Goal: Task Accomplishment & Management: Complete application form

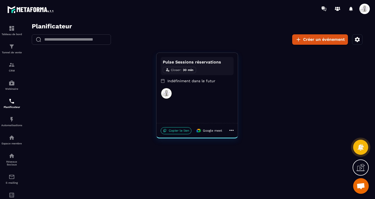
click at [174, 71] on p "Closer :" at bounding box center [176, 70] width 11 height 5
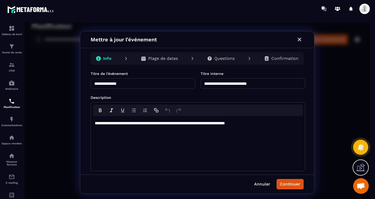
click at [142, 82] on input "**********" at bounding box center [143, 83] width 105 height 10
click at [272, 124] on div "**********" at bounding box center [198, 123] width 207 height 6
click at [296, 188] on button "Continuer" at bounding box center [290, 184] width 27 height 10
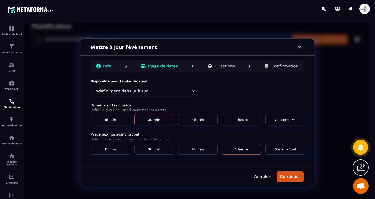
click at [293, 119] on icon "button" at bounding box center [293, 119] width 5 height 5
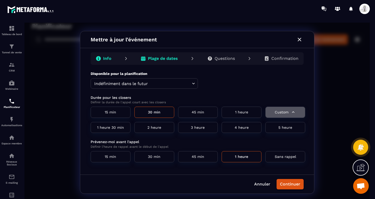
click at [282, 110] on button "Custom" at bounding box center [285, 112] width 40 height 11
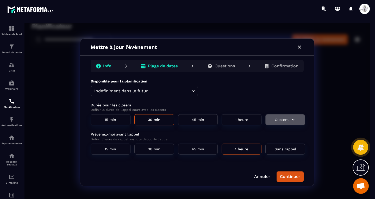
click at [285, 118] on button "Custom" at bounding box center [285, 119] width 40 height 11
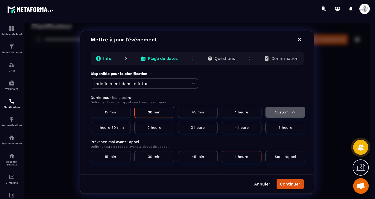
click at [277, 114] on button "Custom" at bounding box center [285, 112] width 40 height 11
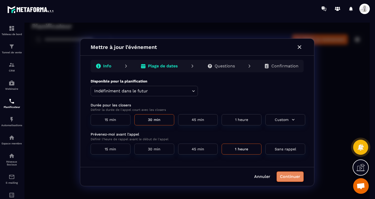
click at [292, 178] on button "Continuer" at bounding box center [290, 177] width 27 height 10
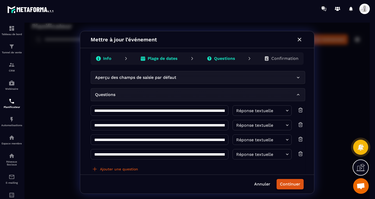
click at [291, 181] on button "Continuer" at bounding box center [290, 184] width 27 height 10
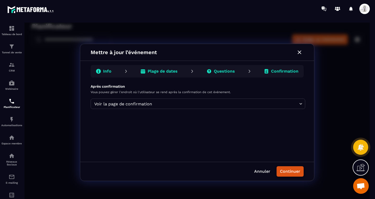
click at [290, 171] on button "Continuer" at bounding box center [290, 171] width 27 height 10
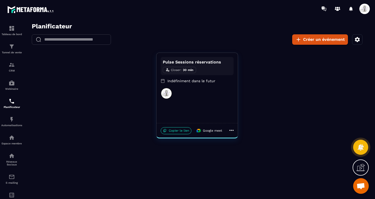
click at [356, 41] on div "Succès" at bounding box center [320, 36] width 91 height 19
click at [356, 41] on icon "button" at bounding box center [357, 39] width 5 height 5
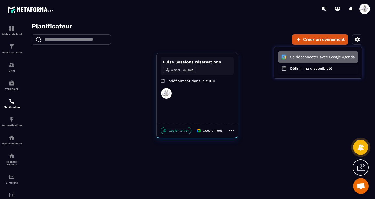
click at [339, 54] on button "Se déconnecter avec Google Agenda" at bounding box center [318, 56] width 80 height 11
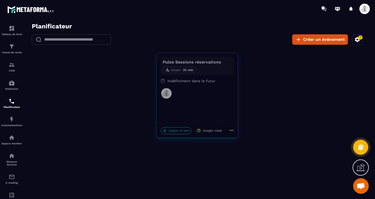
click at [358, 41] on icon "button" at bounding box center [357, 39] width 5 height 5
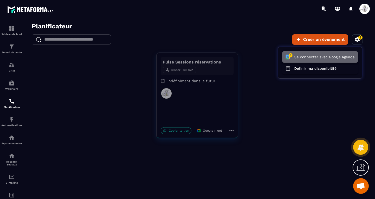
click at [328, 57] on button "Se connecter avec Google Agenda" at bounding box center [320, 56] width 76 height 11
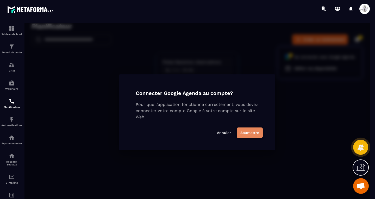
click at [250, 131] on button "Soumettre" at bounding box center [250, 133] width 26 height 10
